Goal: Task Accomplishment & Management: Use online tool/utility

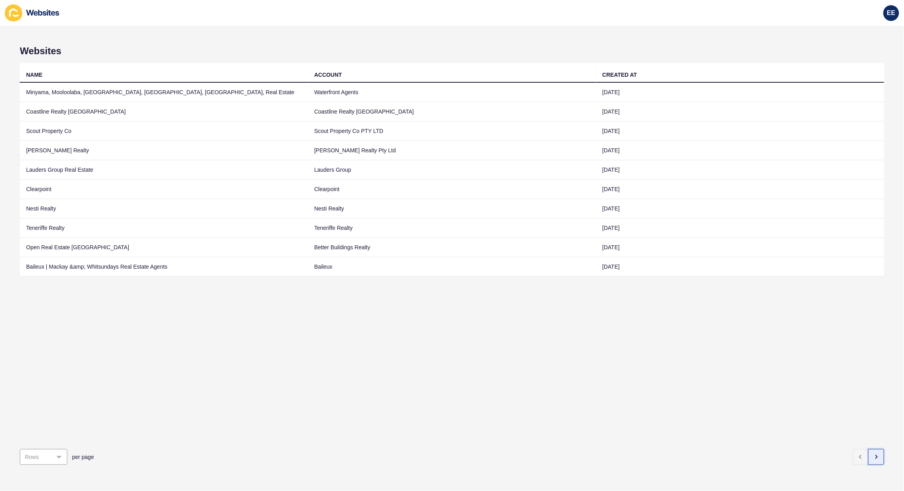
drag, startPoint x: 868, startPoint y: 449, endPoint x: 0, endPoint y: 288, distance: 883.1
click at [873, 454] on icon "button" at bounding box center [876, 457] width 6 height 6
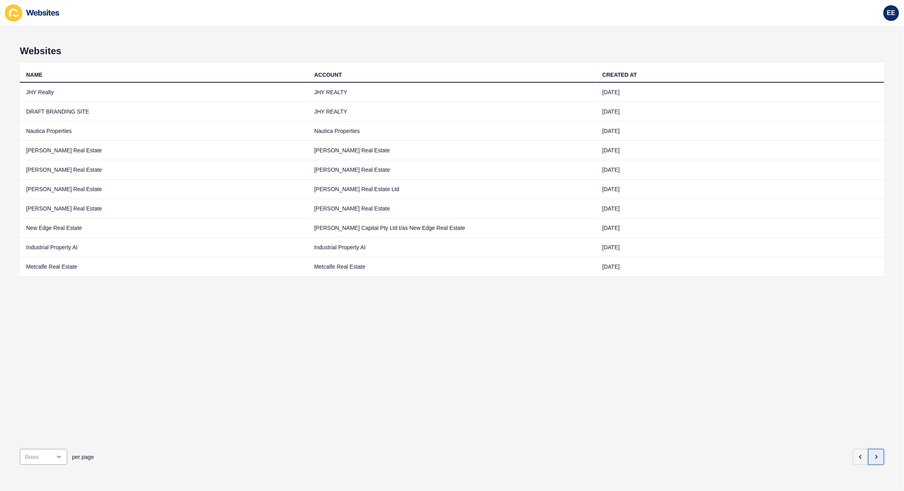
click at [873, 454] on icon "button" at bounding box center [876, 457] width 6 height 6
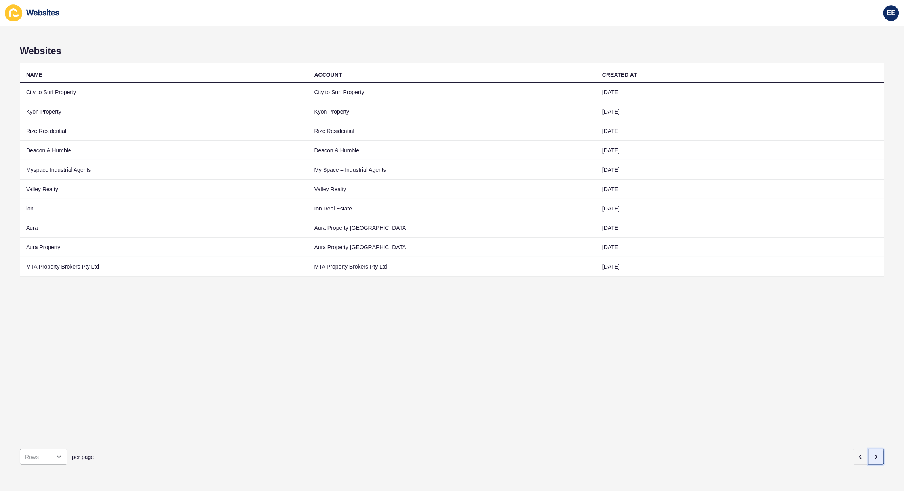
click at [873, 454] on icon "button" at bounding box center [876, 457] width 6 height 6
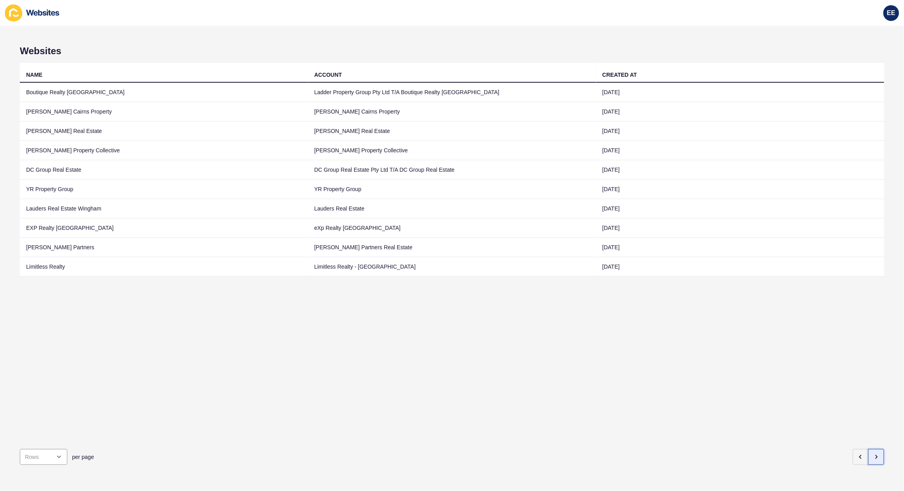
click at [873, 454] on icon "button" at bounding box center [876, 457] width 6 height 6
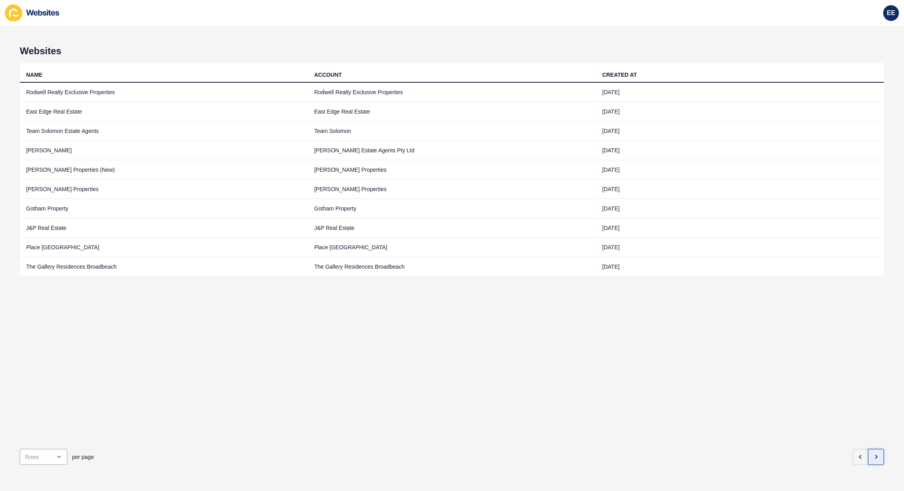
click at [873, 454] on icon "button" at bounding box center [876, 457] width 6 height 6
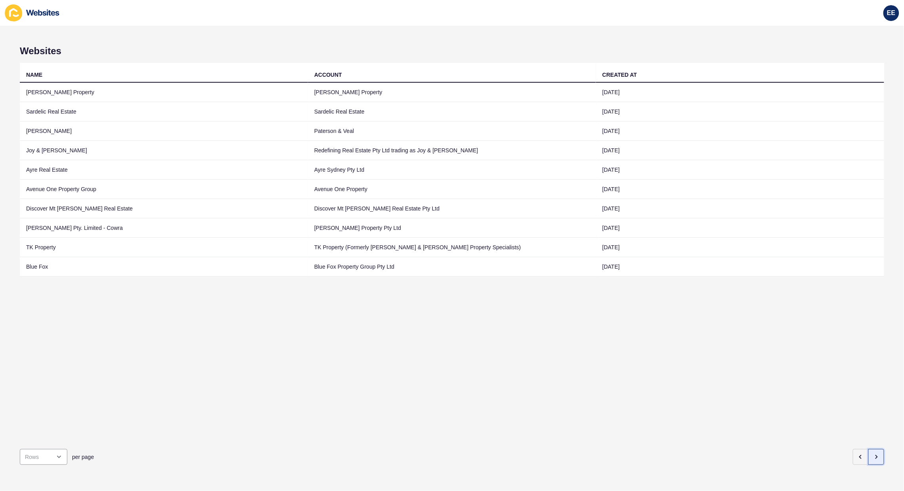
click at [873, 454] on icon "button" at bounding box center [876, 457] width 6 height 6
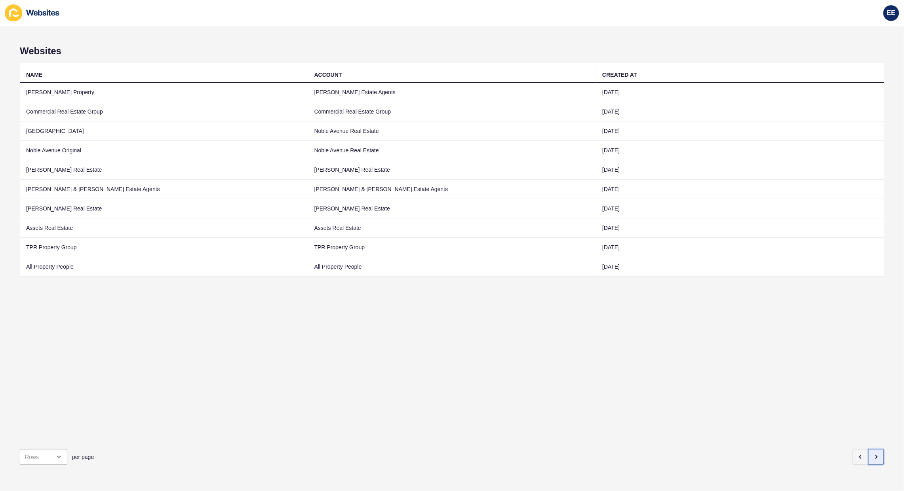
click at [873, 454] on icon "button" at bounding box center [876, 457] width 6 height 6
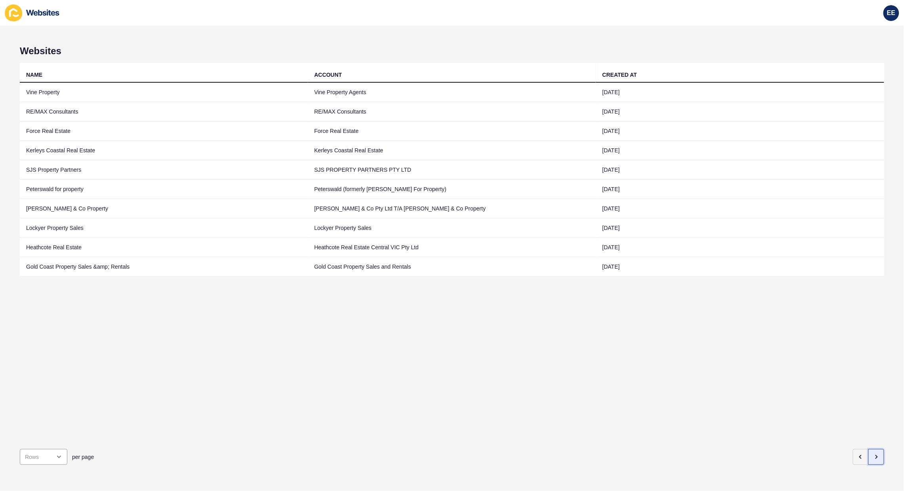
click at [873, 454] on icon "button" at bounding box center [876, 457] width 6 height 6
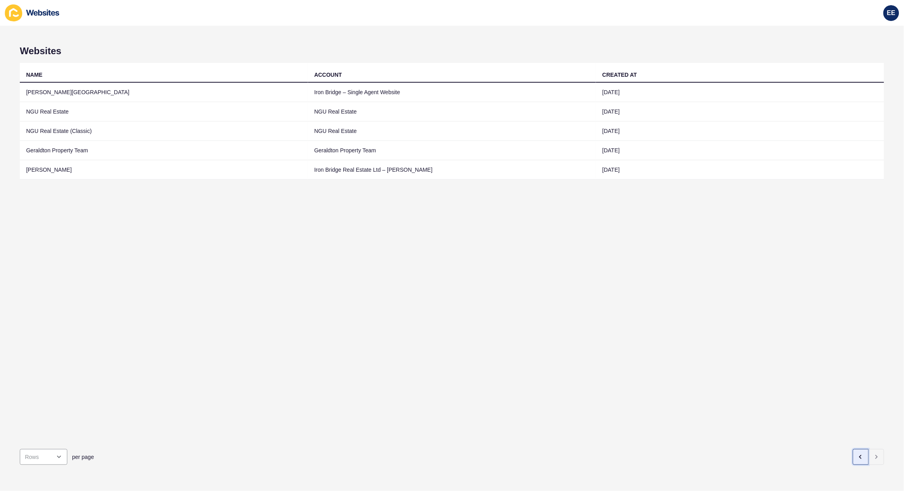
click at [853, 449] on button "button" at bounding box center [861, 457] width 16 height 16
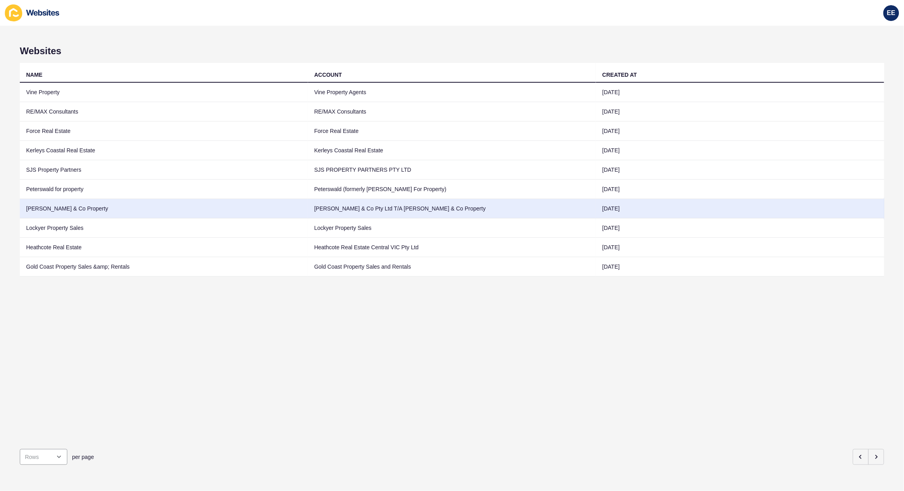
click at [45, 208] on td "[PERSON_NAME] & Co Property" at bounding box center [164, 208] width 288 height 19
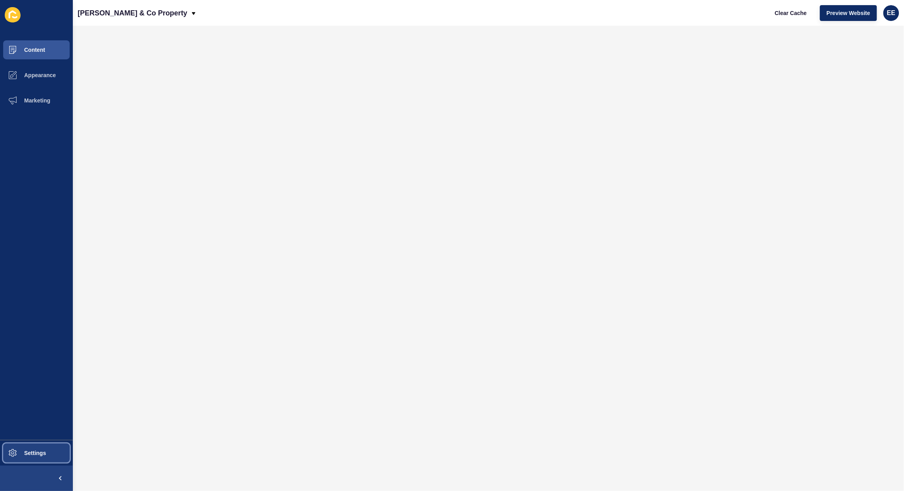
click at [24, 453] on span "Settings" at bounding box center [22, 453] width 47 height 6
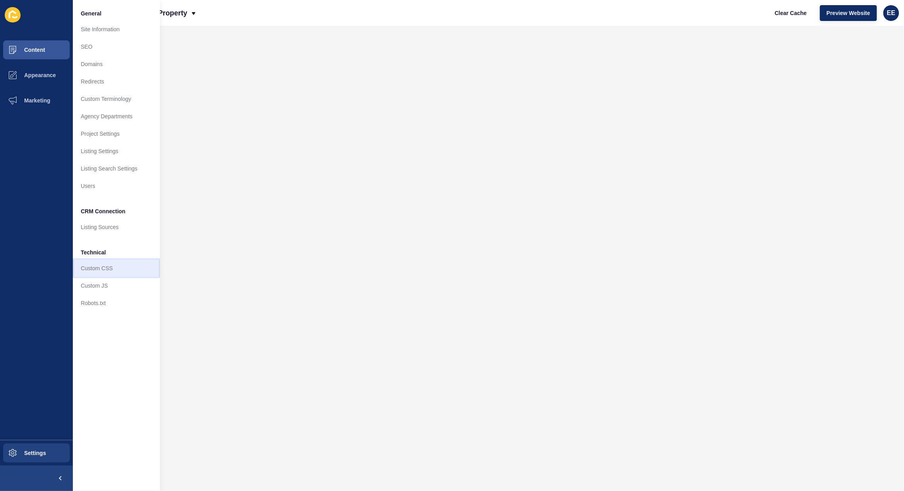
click at [98, 264] on link "Custom CSS" at bounding box center [116, 268] width 87 height 17
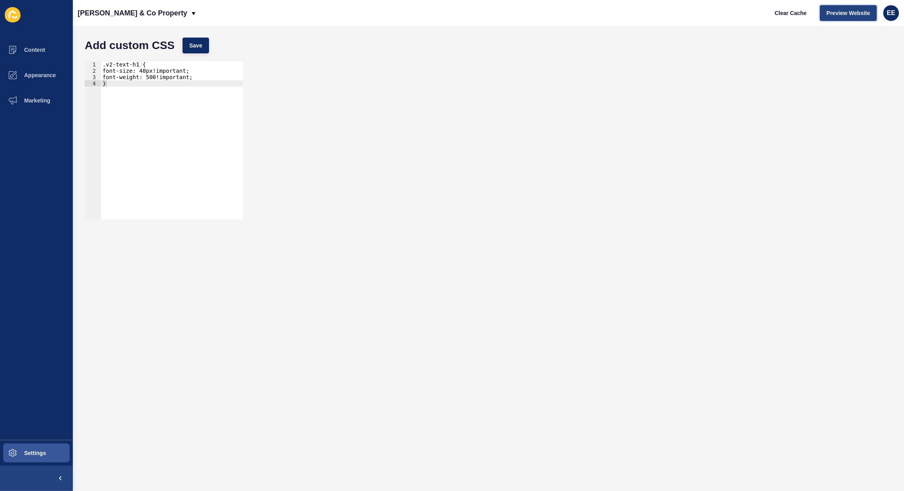
click at [848, 11] on span "Preview Website" at bounding box center [849, 13] width 44 height 8
